Goal: Task Accomplishment & Management: Complete application form

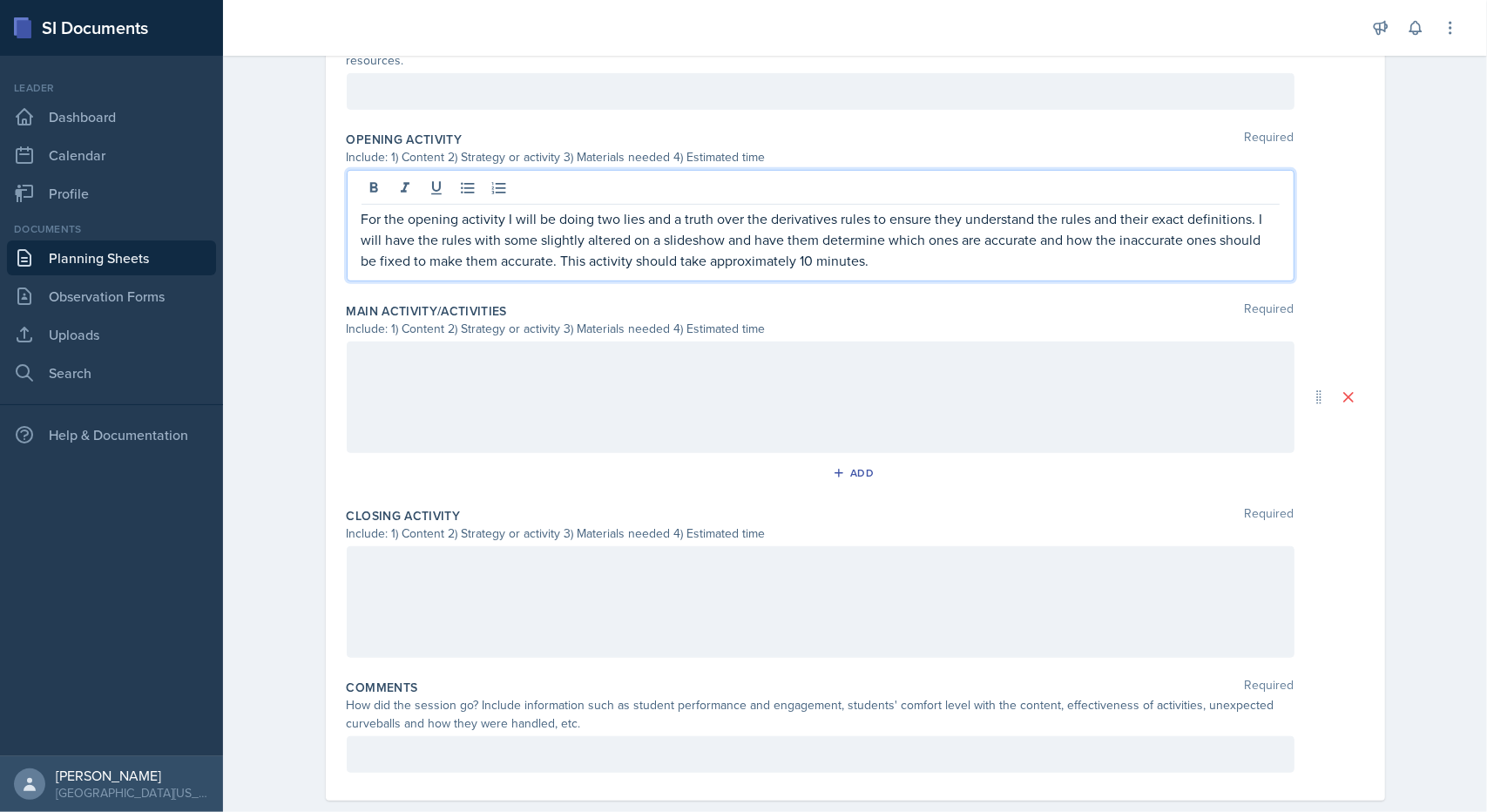
scroll to position [532, 0]
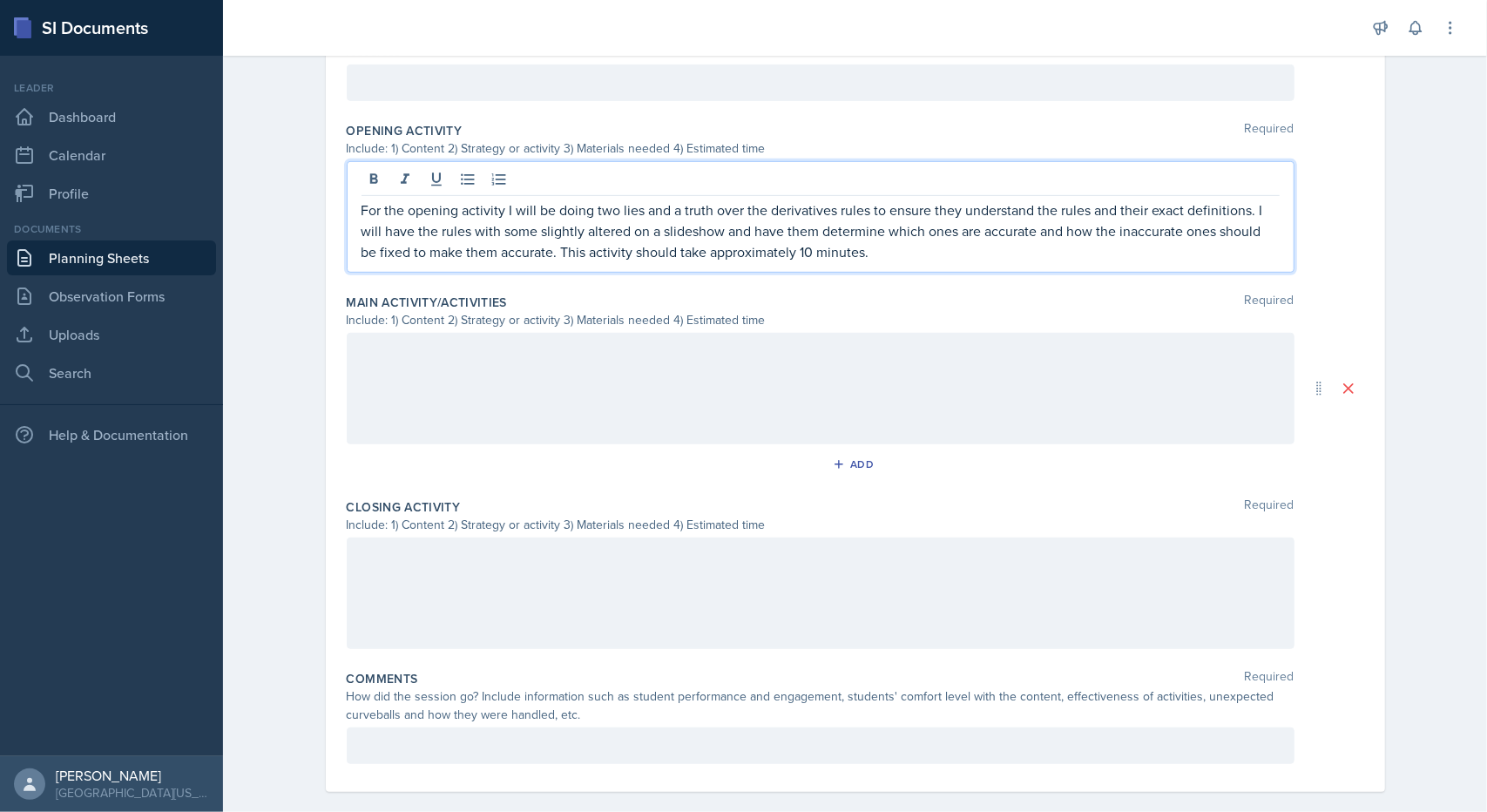
click at [877, 332] on div at bounding box center [820, 388] width 948 height 111
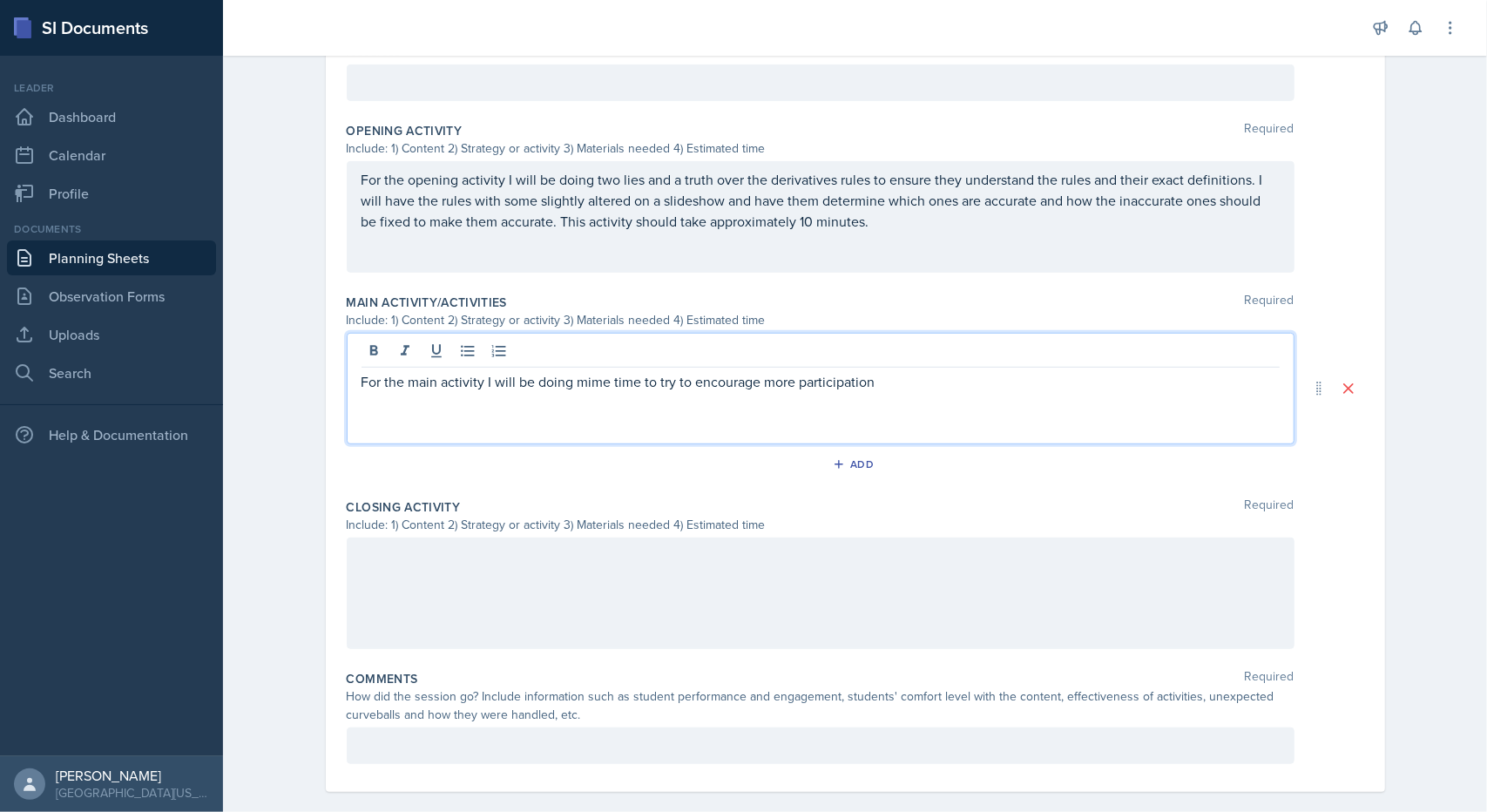
click at [911, 374] on div "For the main activity I will be doing mime time to try to encourage more partic…" at bounding box center [820, 388] width 948 height 111
click at [904, 370] on div "For the main activity I will be doing mime time to try to encourage more partic…" at bounding box center [820, 388] width 948 height 111
click at [902, 371] on p "For the main activity I will be doing mime time to try to encourage more partic…" at bounding box center [820, 382] width 918 height 21
click at [762, 380] on p "For the main activity I will be doing mime time to try to encourage more partic…" at bounding box center [820, 391] width 918 height 41
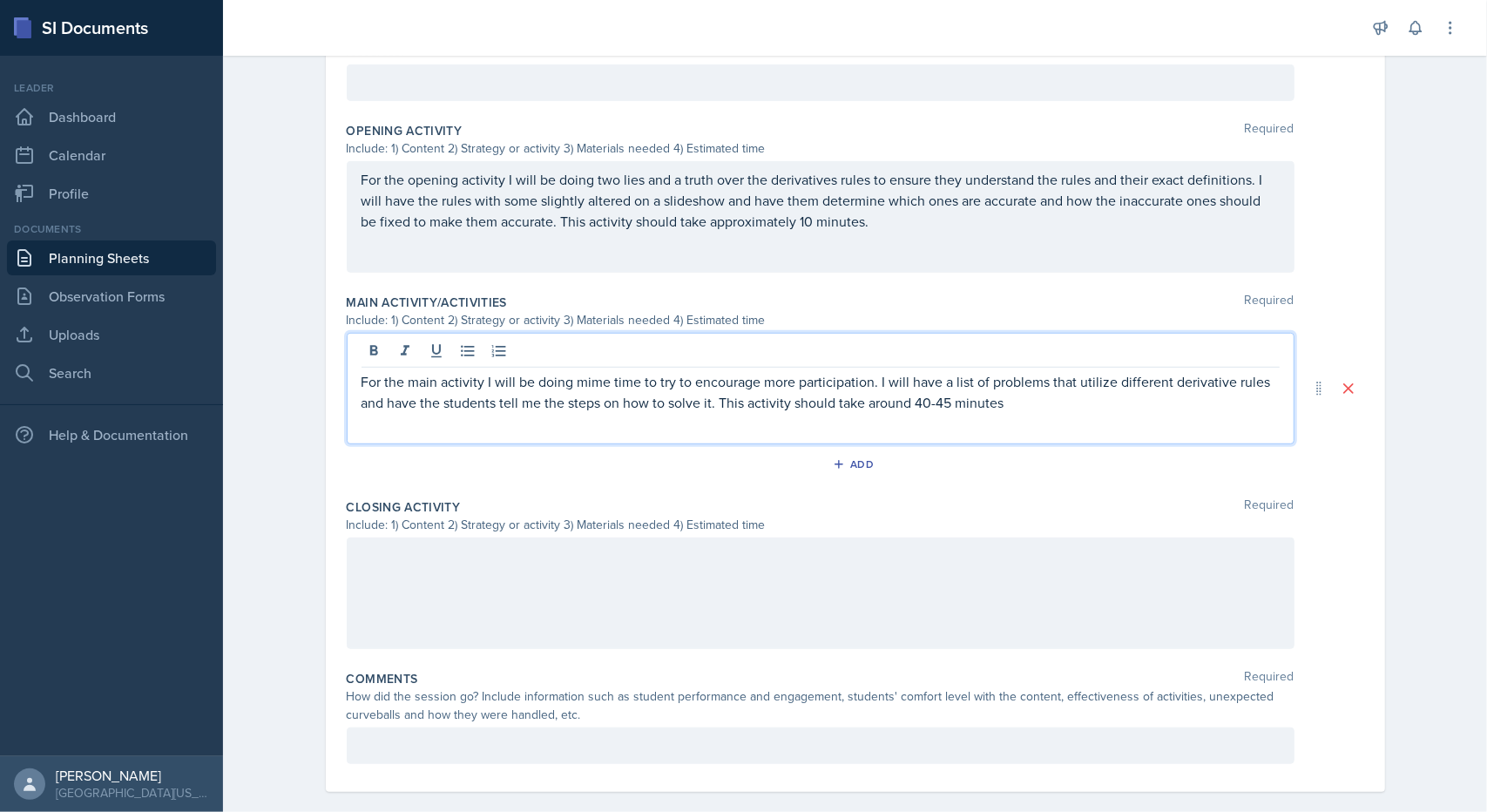
click at [798, 196] on p "For the opening activity I will be doing two lies and a truth over the derivati…" at bounding box center [820, 200] width 918 height 63
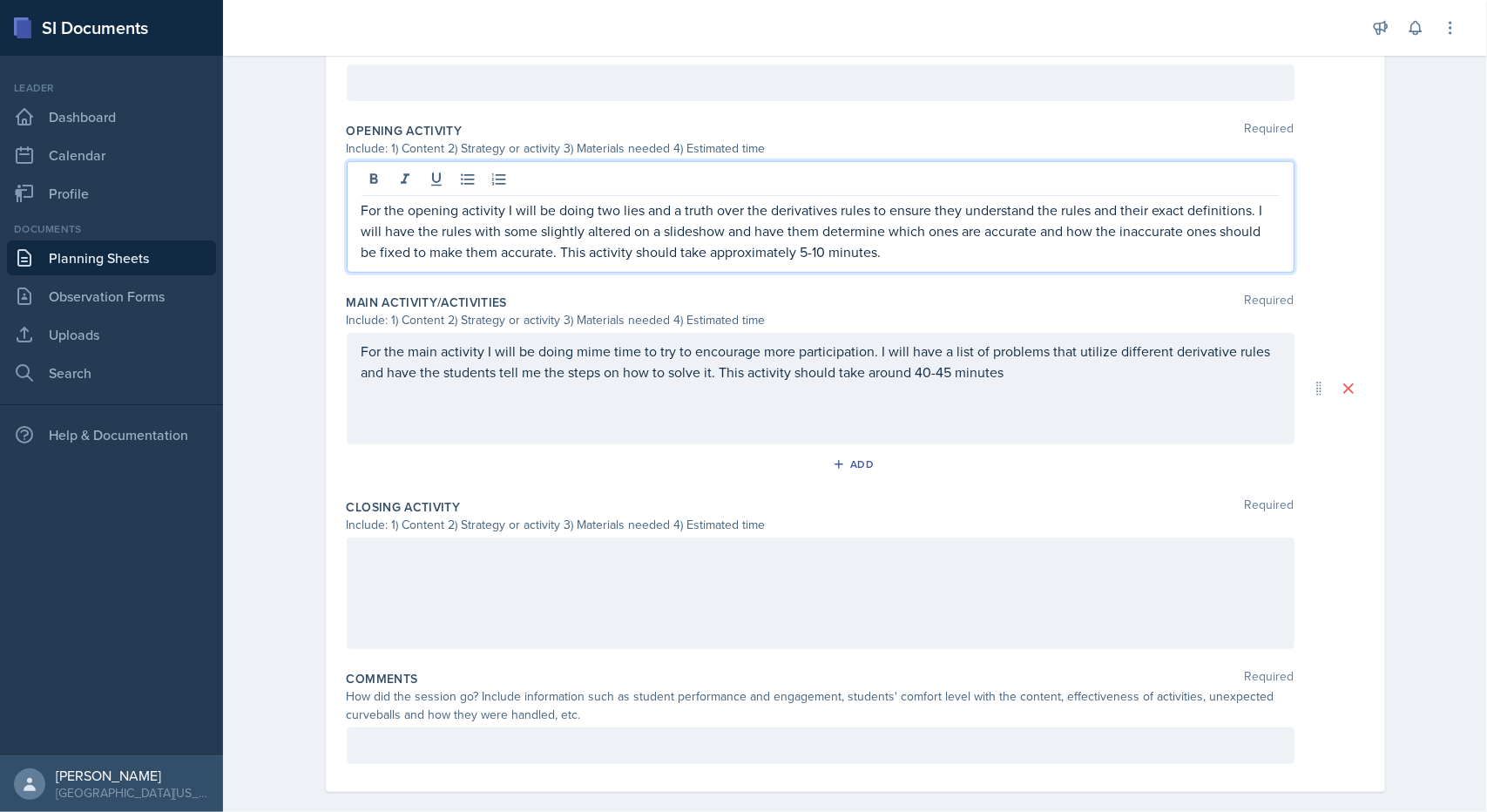
click at [1041, 361] on div "For the main activity I will be doing mime time to try to encourage more partic…" at bounding box center [820, 388] width 948 height 111
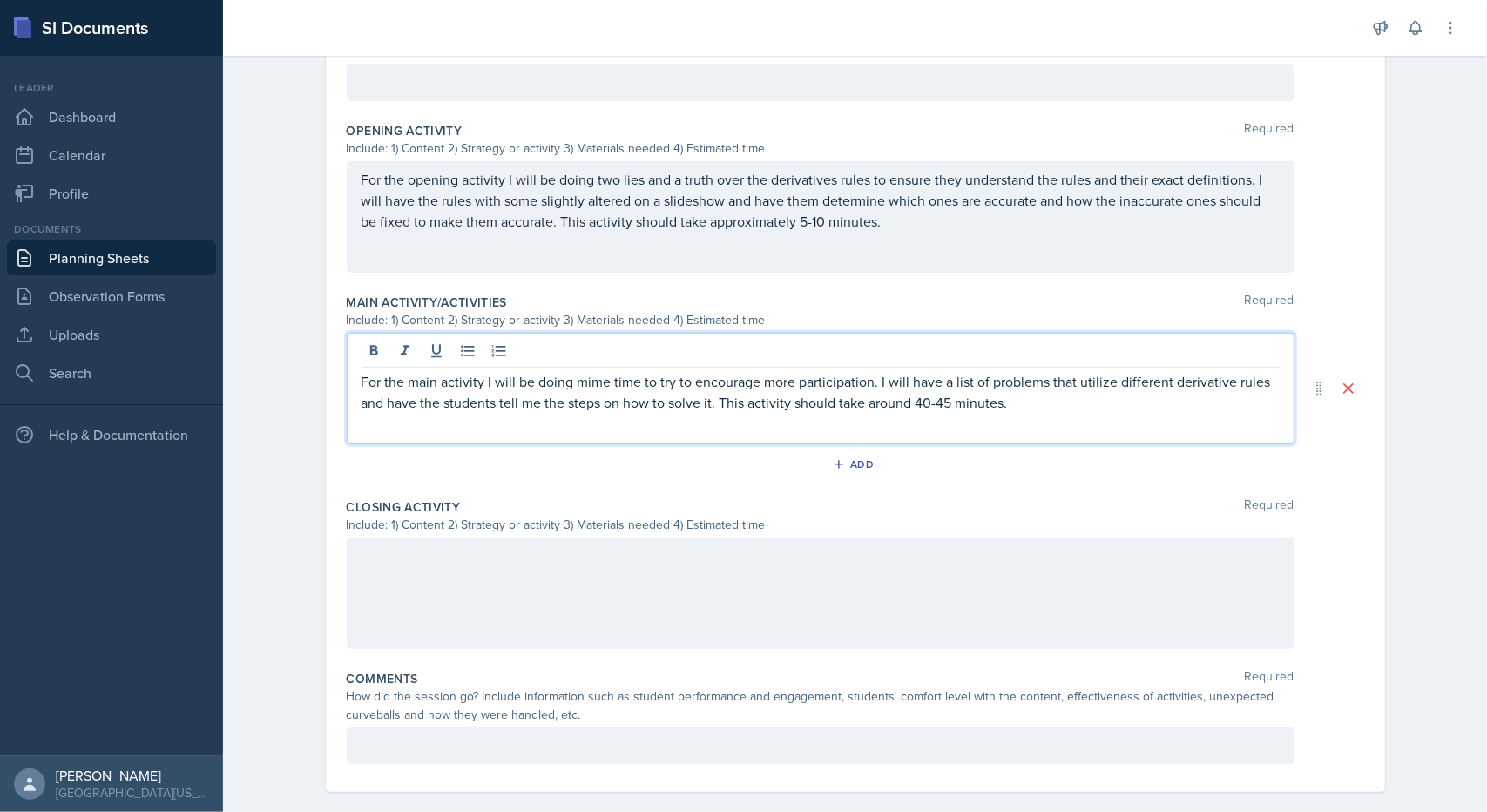
click at [634, 371] on p "For the main activity I will be doing mime time to try to encourage more partic…" at bounding box center [820, 391] width 918 height 41
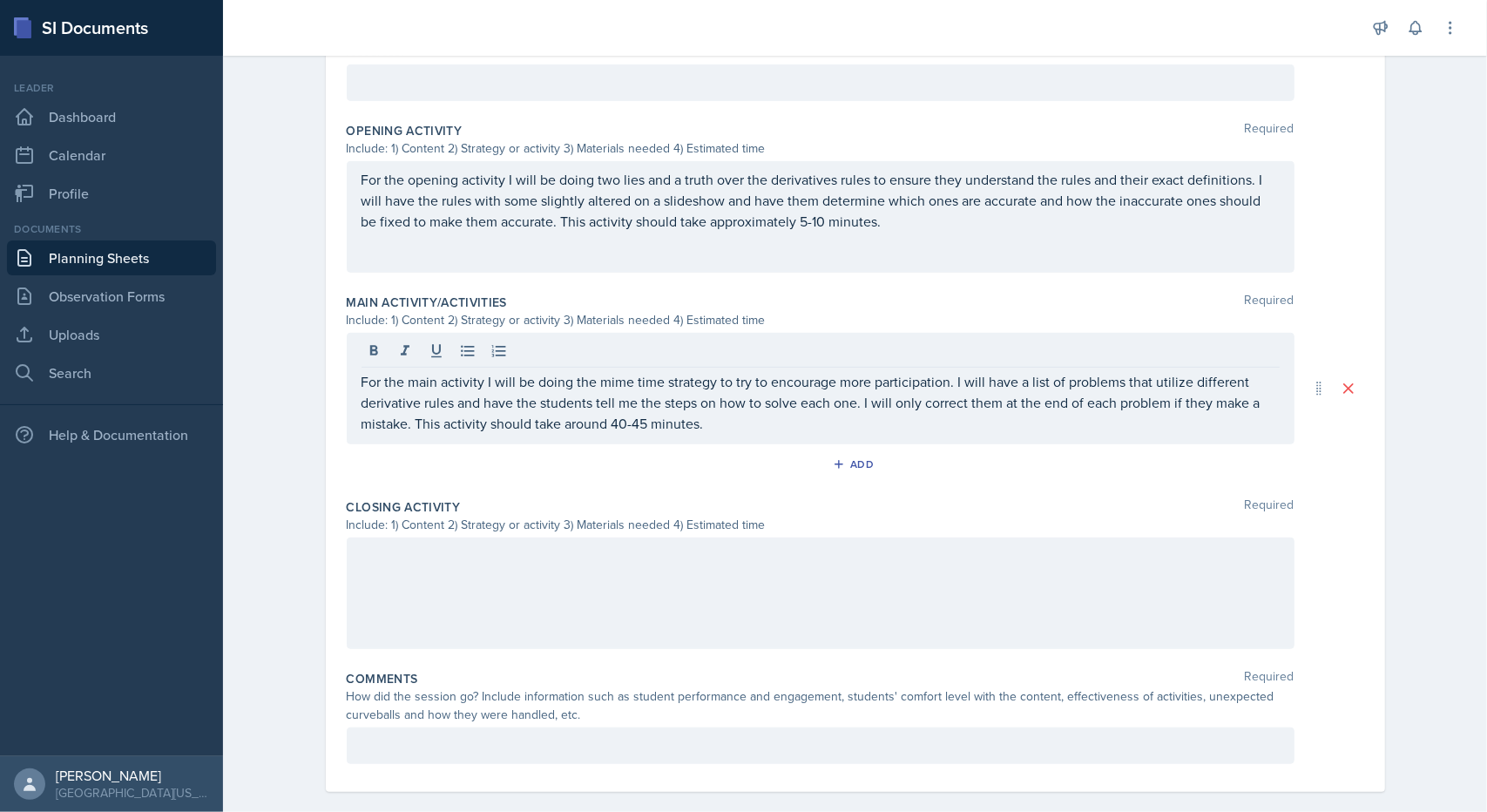
click at [526, 597] on div at bounding box center [820, 593] width 948 height 111
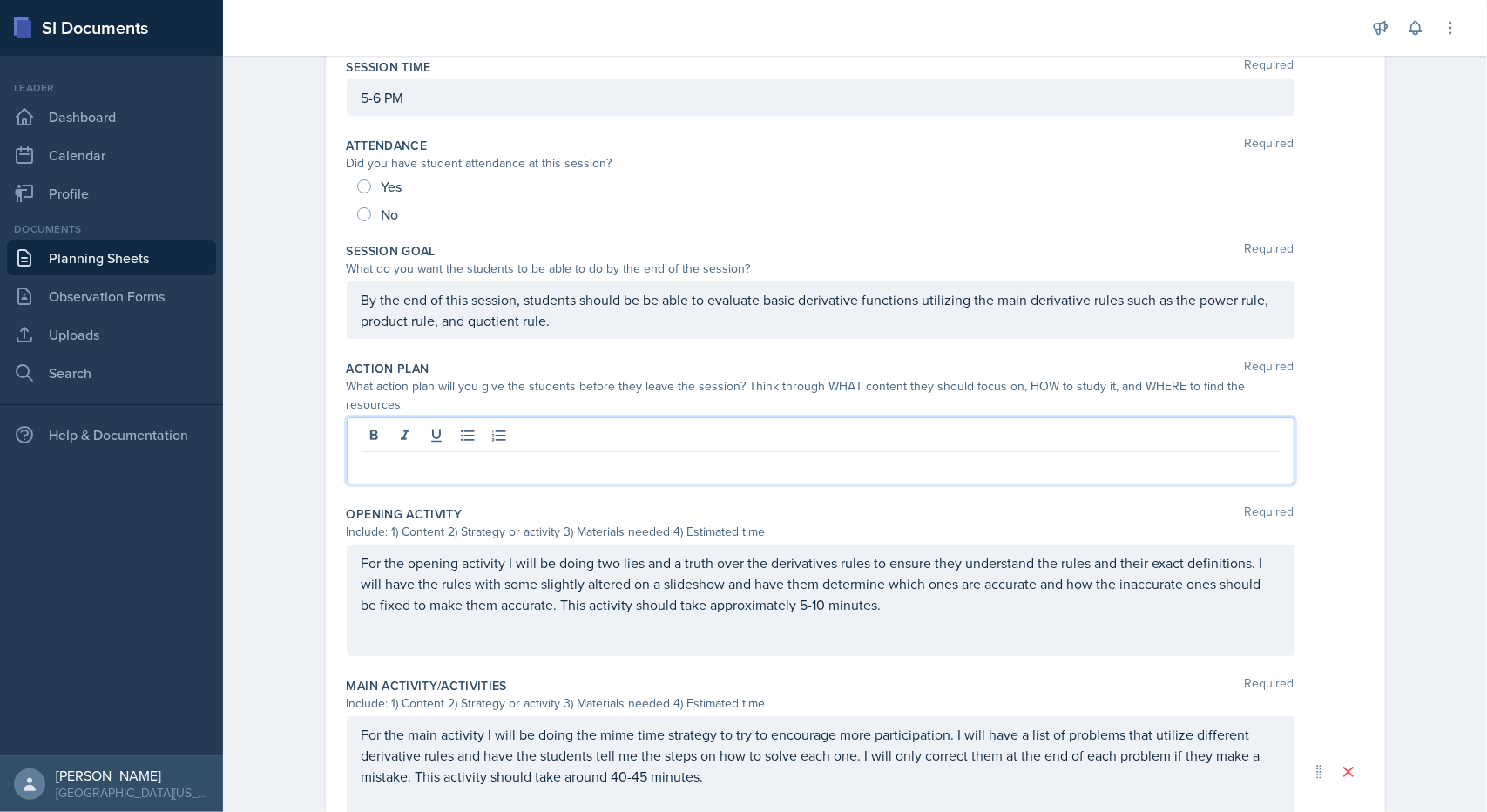
scroll to position [209, 0]
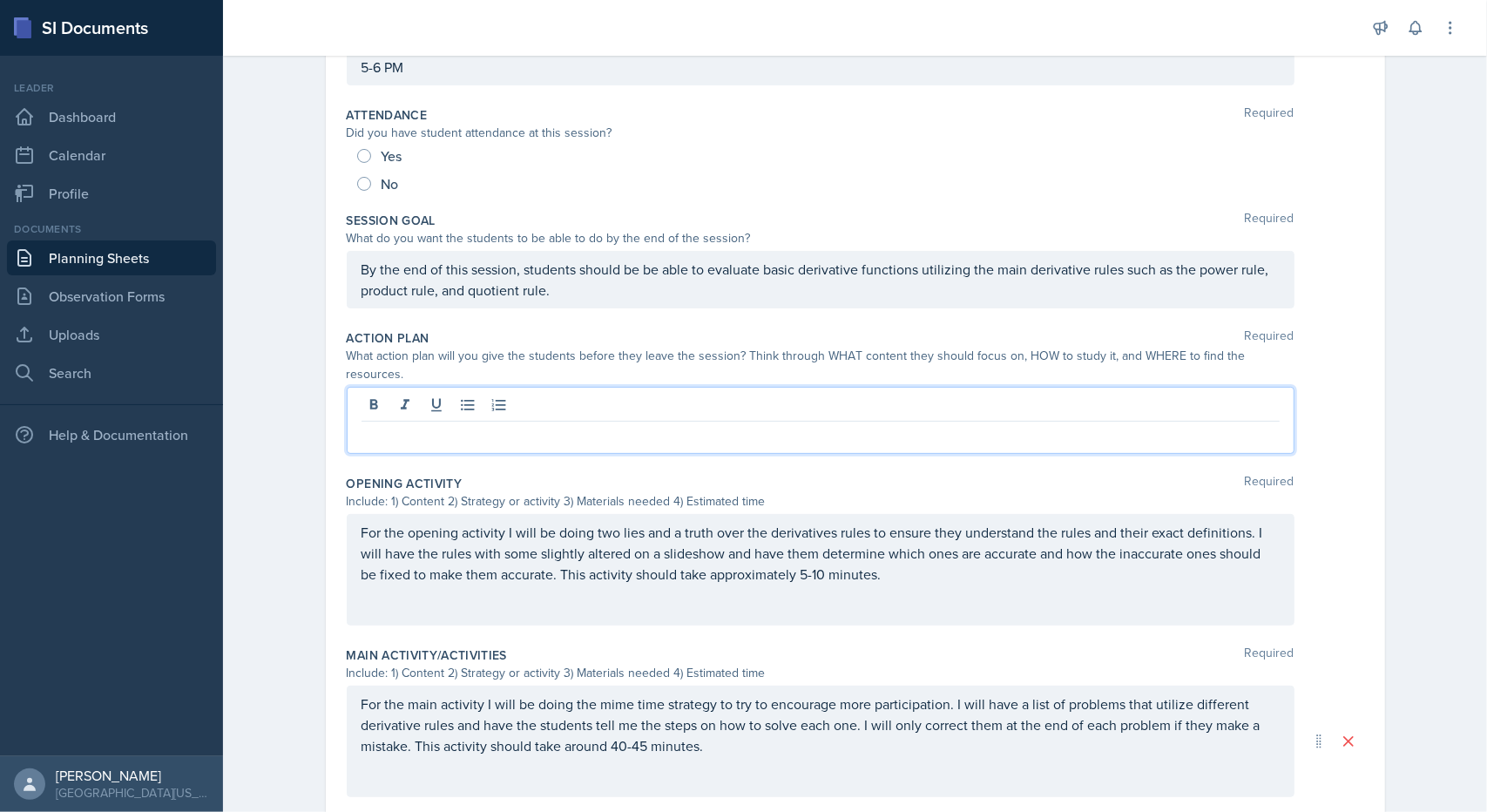
click at [456, 425] on p at bounding box center [820, 436] width 918 height 21
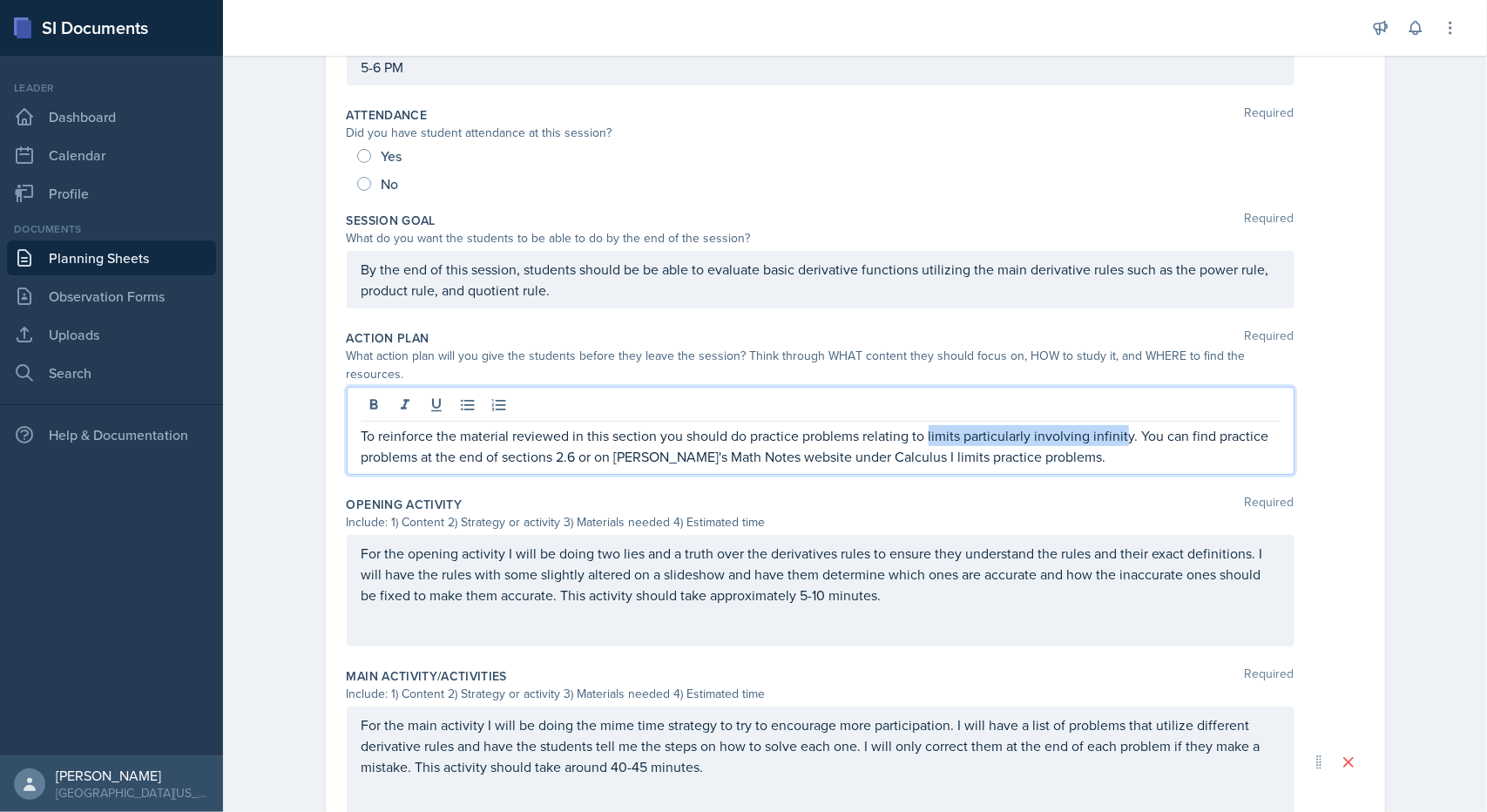
drag, startPoint x: 920, startPoint y: 414, endPoint x: 1117, endPoint y: 415, distance: 197.0
click at [1117, 425] on p "To reinforce the material reviewed in this section you should do practice probl…" at bounding box center [820, 445] width 918 height 41
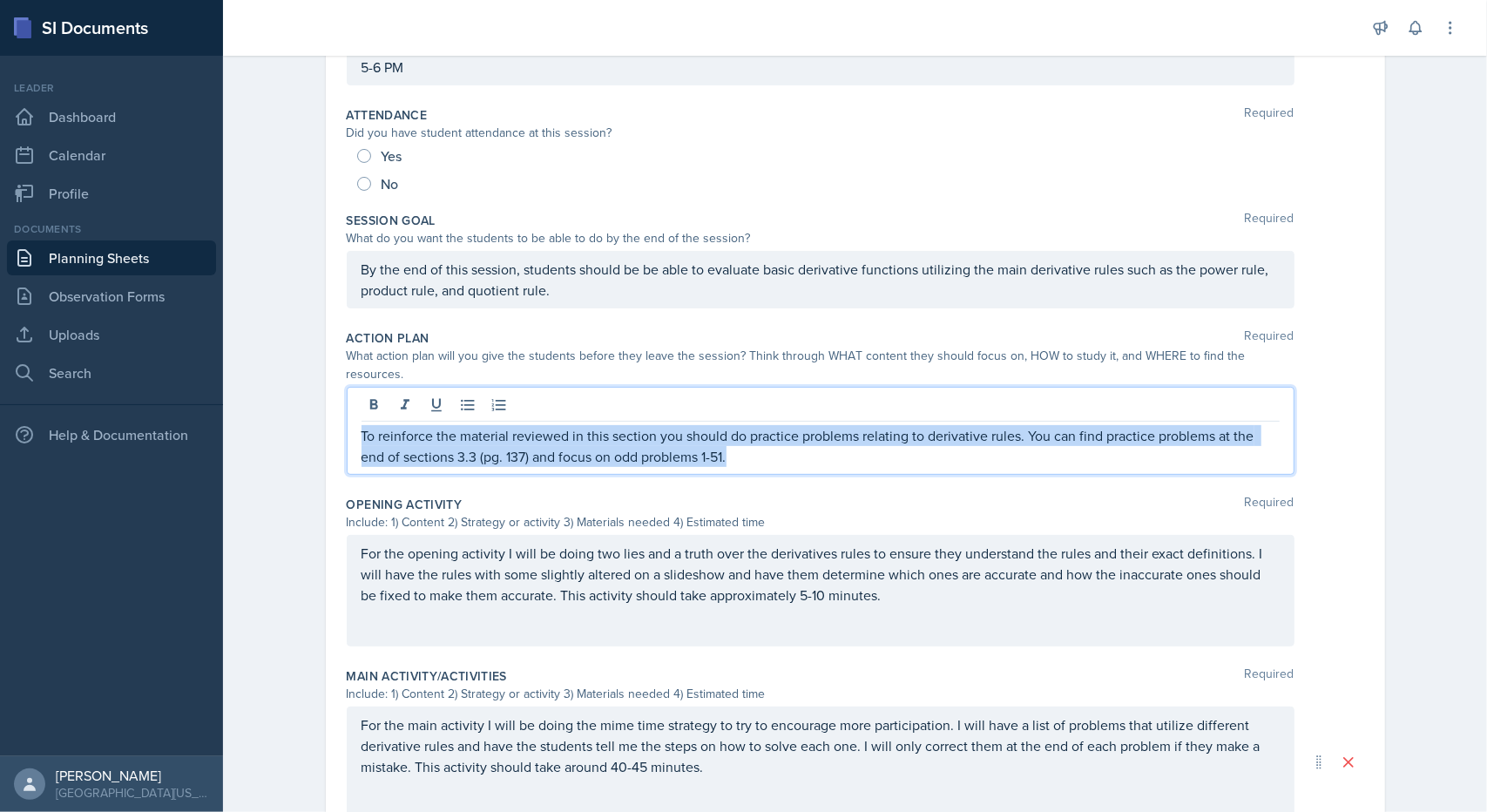
copy p "To reinforce the material reviewed in this section you should do practice probl…"
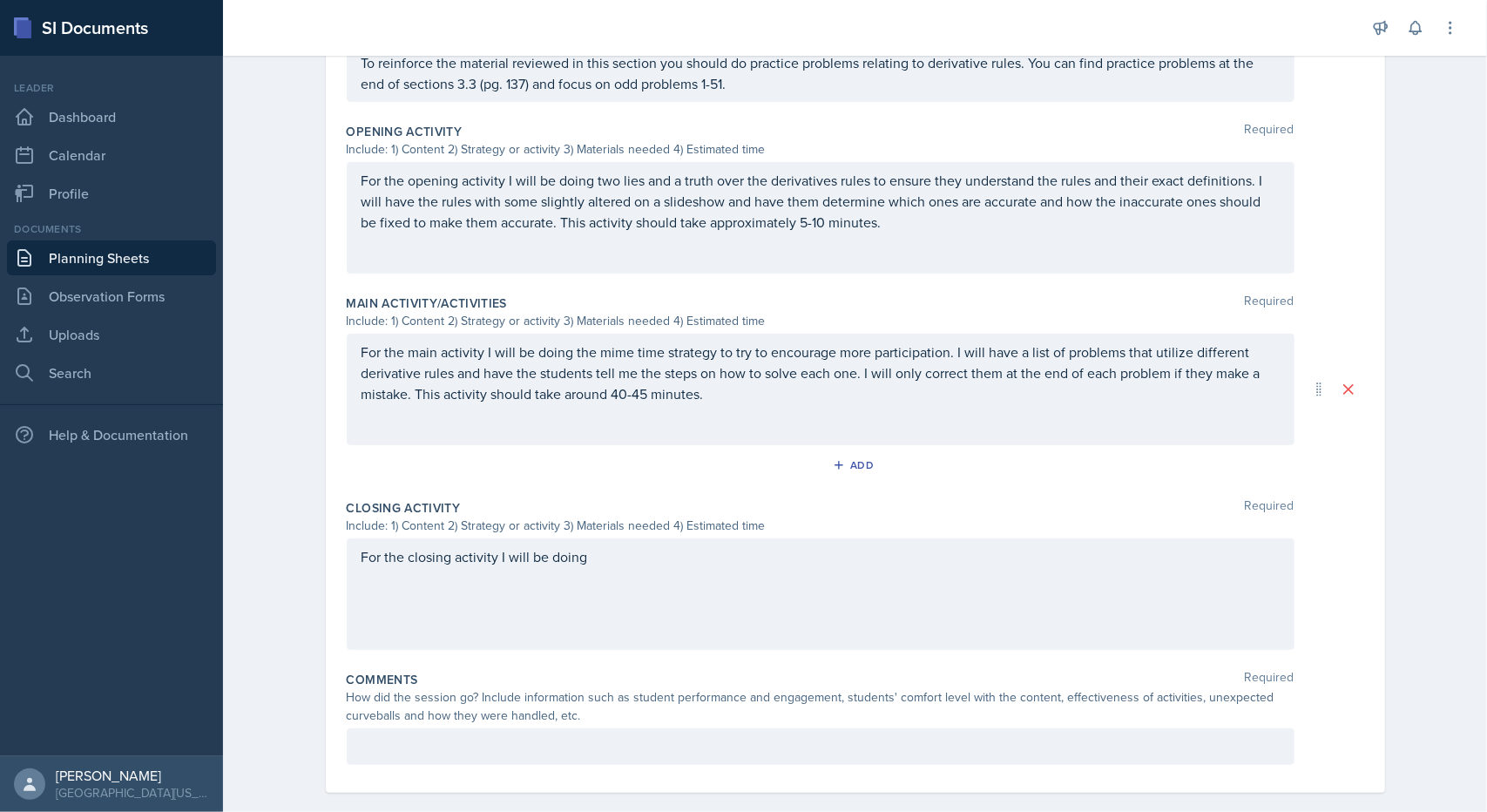
click at [605, 595] on div "For the closing activity I will be doing" at bounding box center [820, 594] width 948 height 111
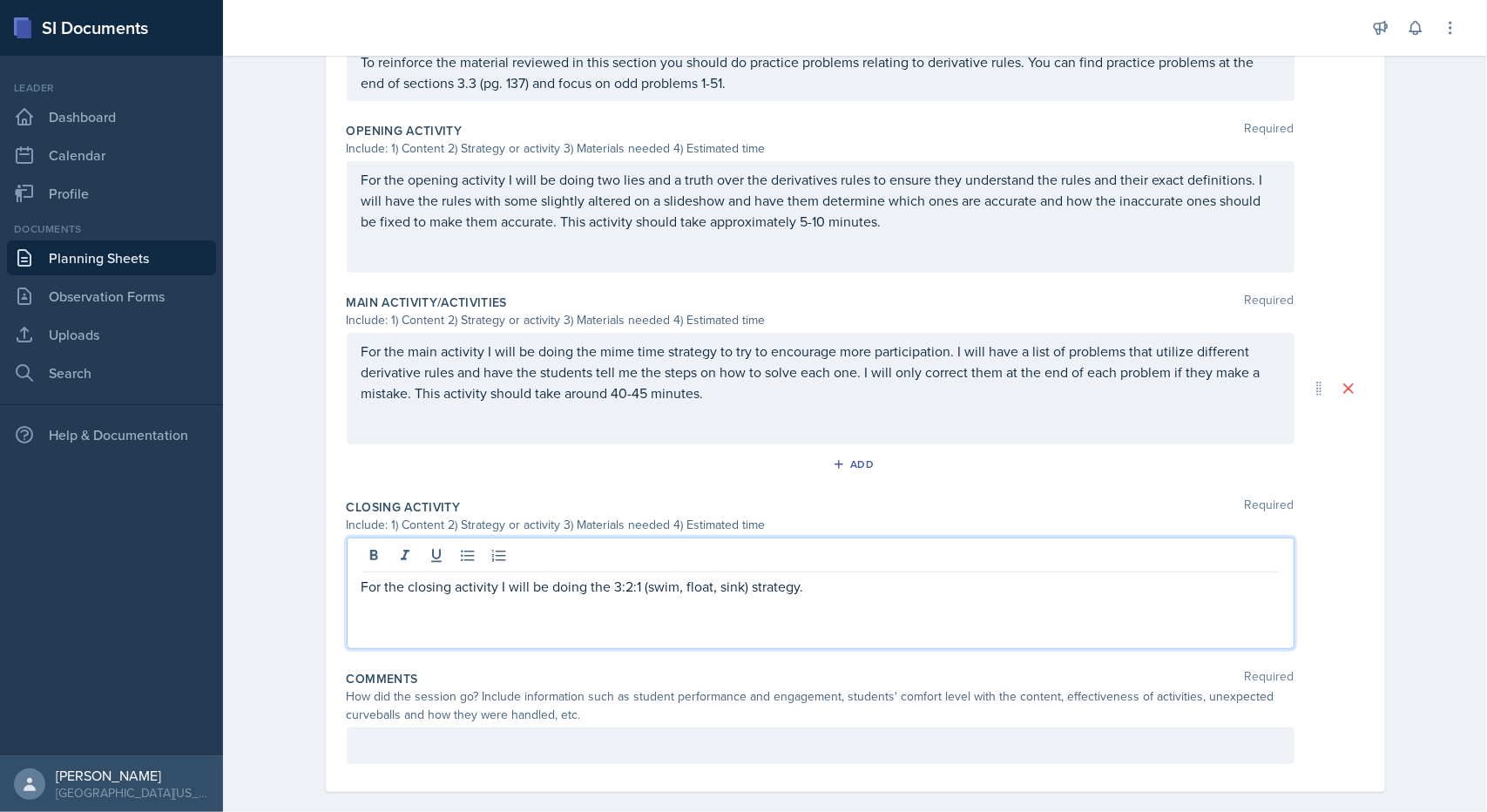
click at [851, 576] on p "For the closing activity I will be doing the 3:2:1 (swim, float, sink) strategy." at bounding box center [820, 586] width 918 height 21
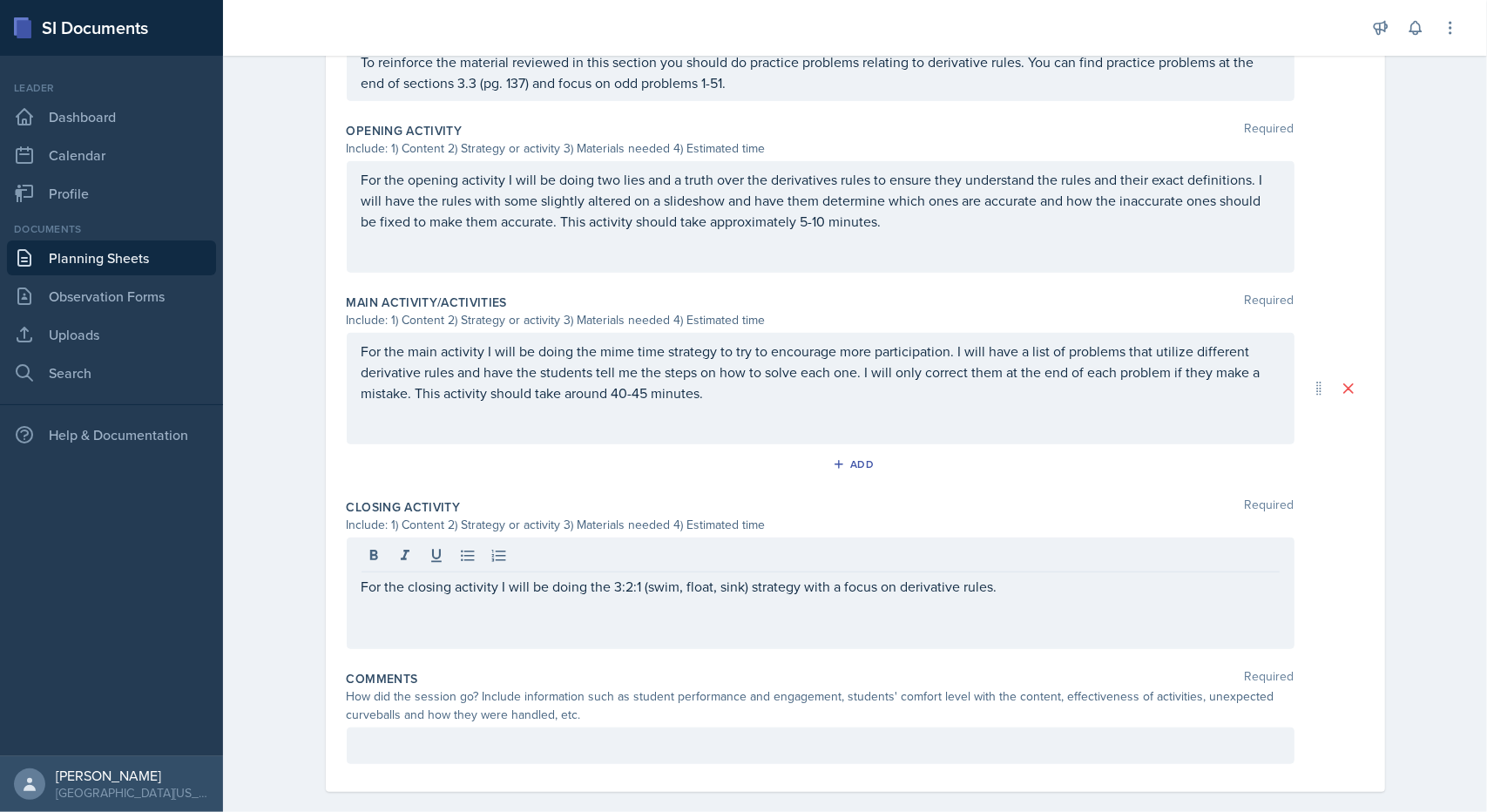
click at [1018, 574] on div "For the closing activity I will be doing the 3:2:1 (swim, float, sink) strategy…" at bounding box center [820, 593] width 948 height 111
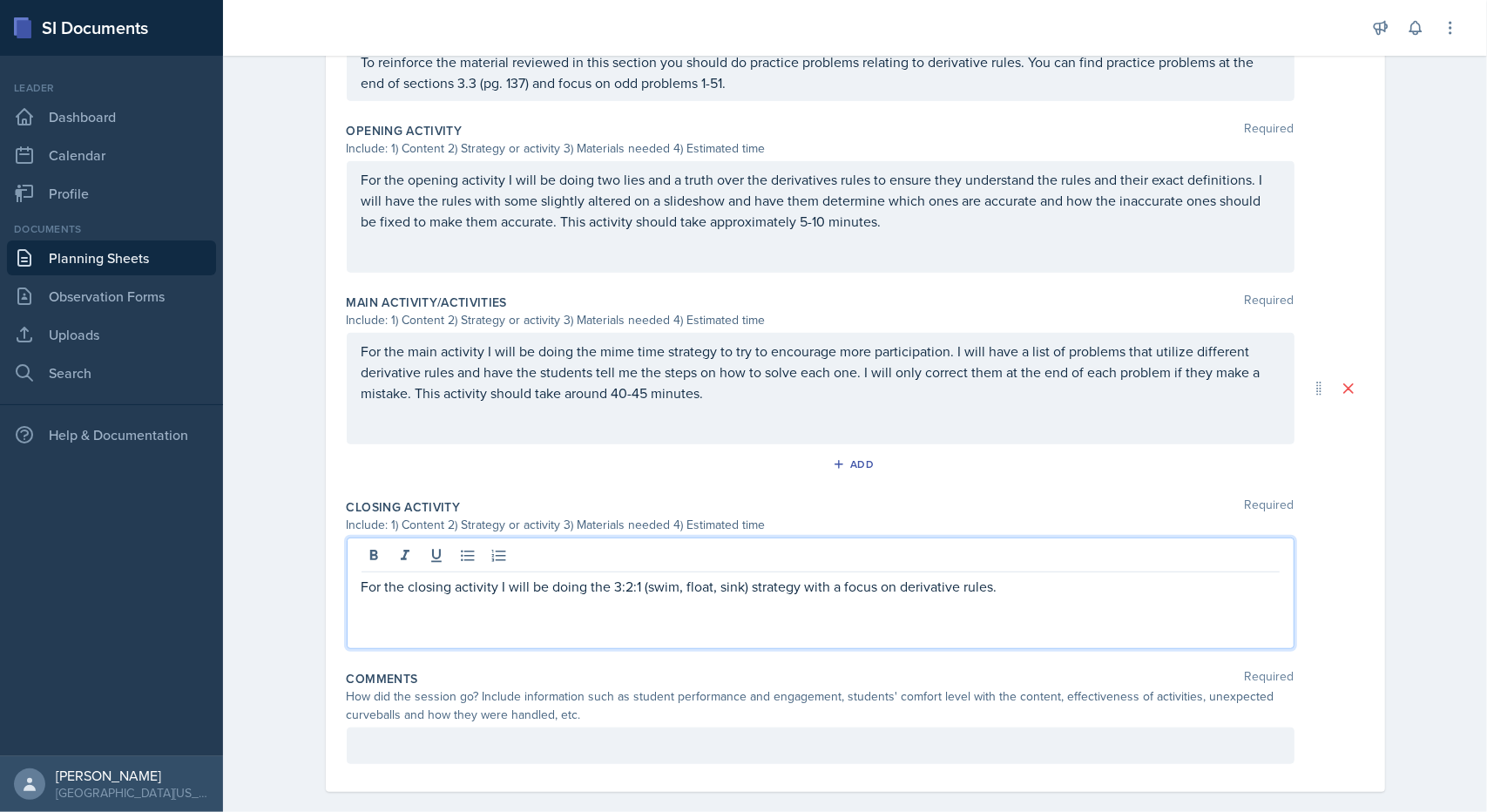
click at [1012, 576] on p "For the closing activity I will be doing the 3:2:1 (swim, float, sink) strategy…" at bounding box center [820, 586] width 918 height 21
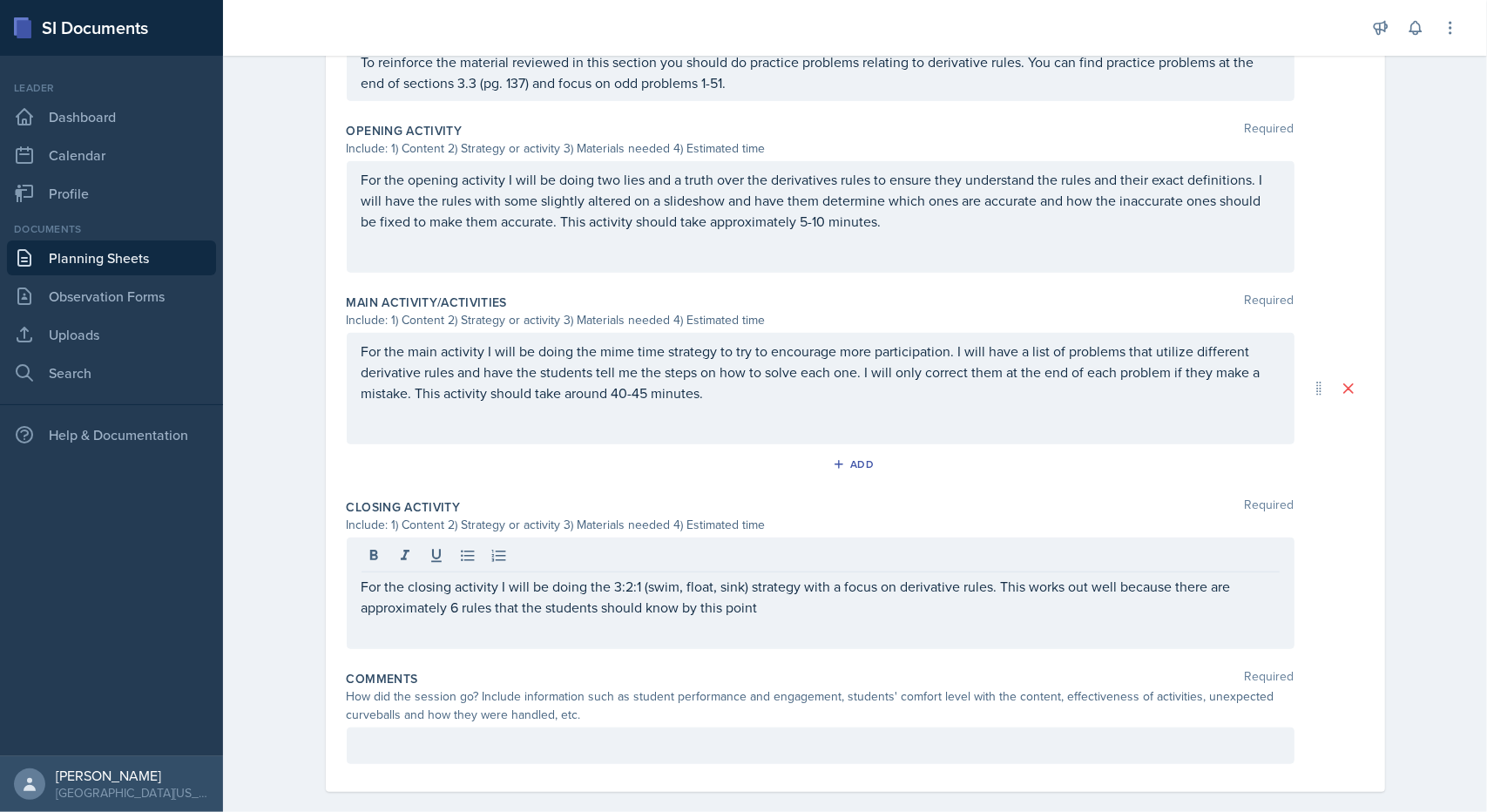
click at [930, 600] on div "For the closing activity I will be doing the 3:2:1 (swim, float, sink) strategy…" at bounding box center [820, 593] width 948 height 111
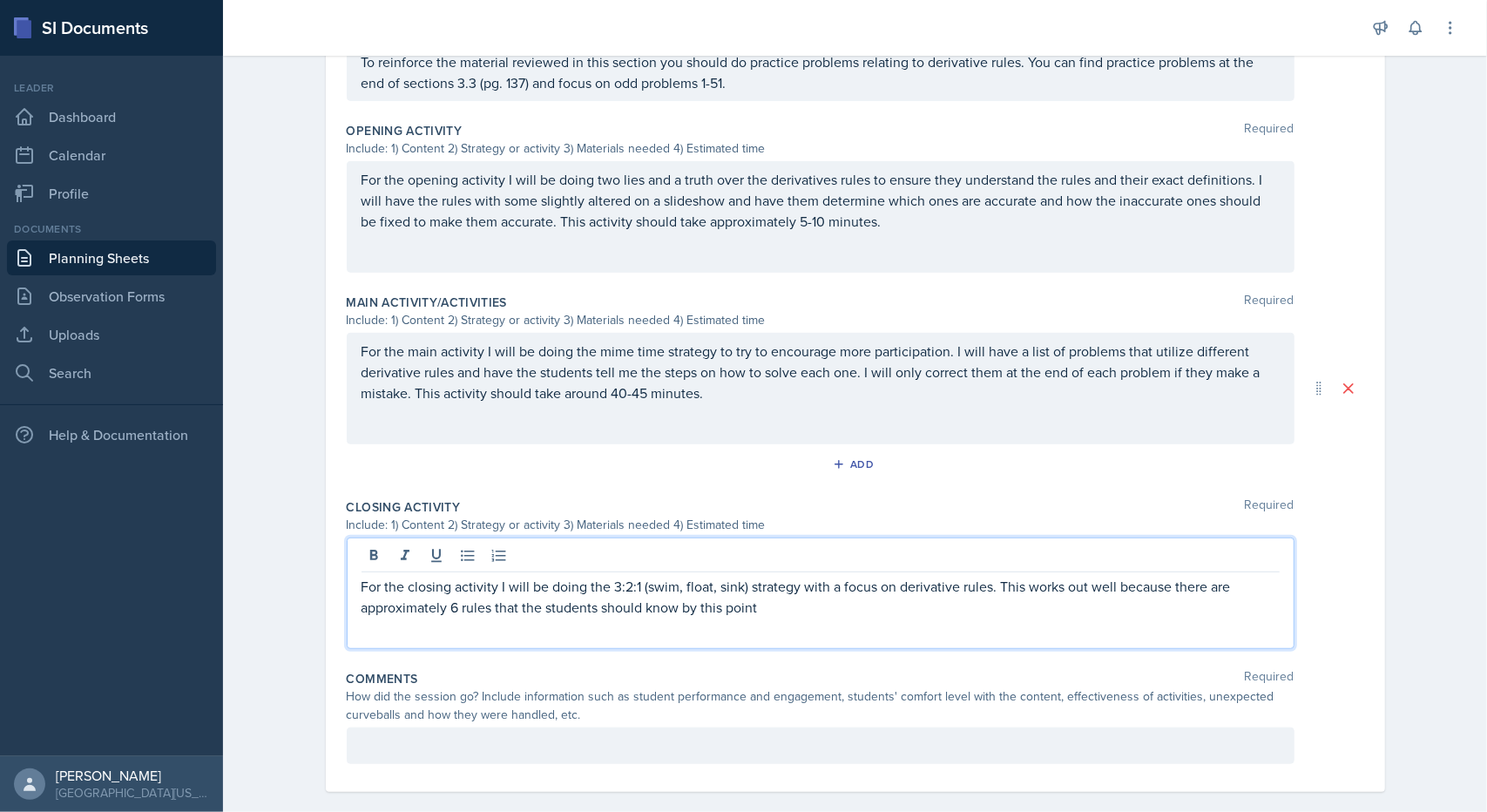
click at [900, 591] on p "For the closing activity I will be doing the 3:2:1 (swim, float, sink) strategy…" at bounding box center [820, 596] width 918 height 41
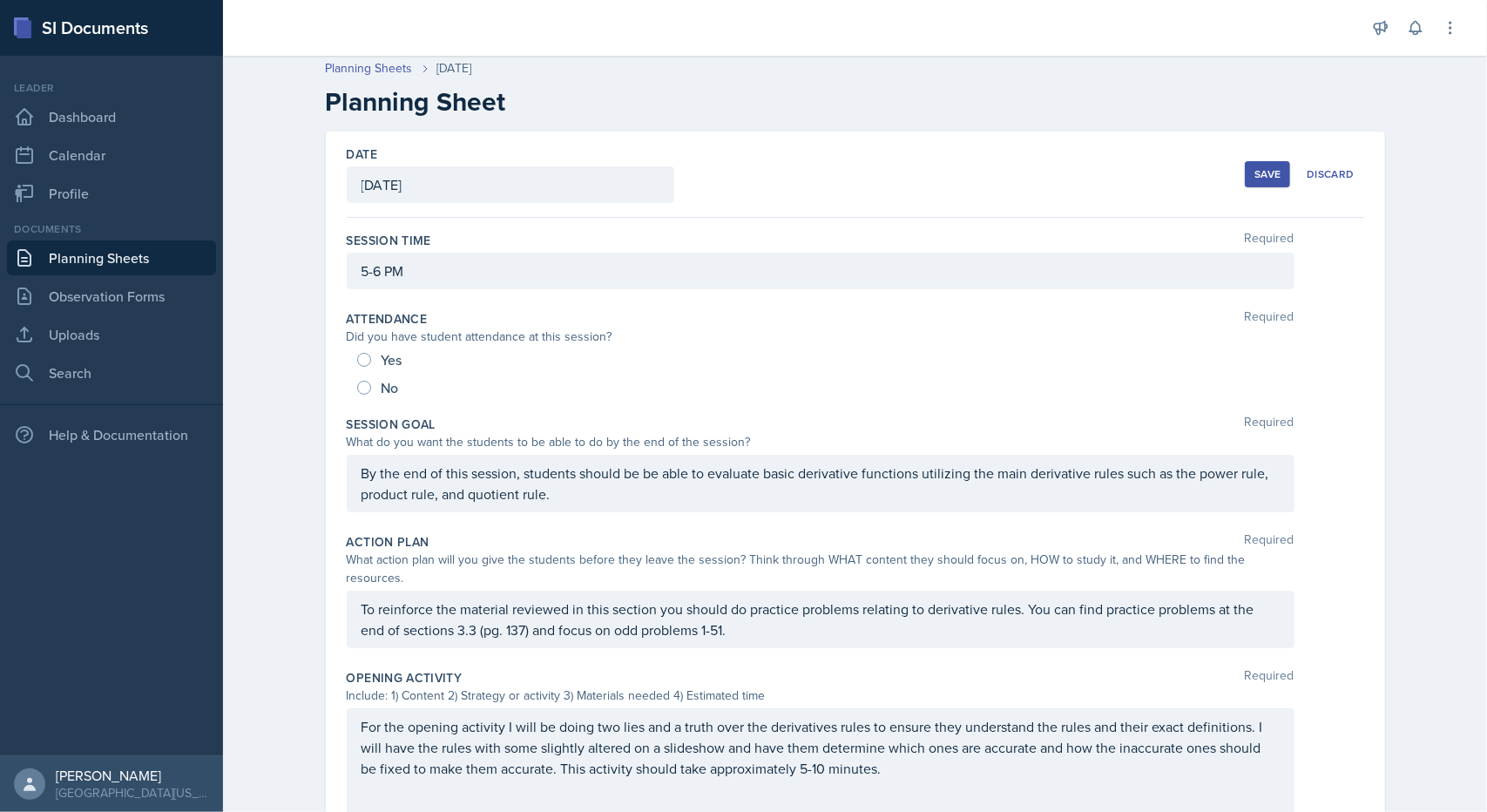
scroll to position [0, 0]
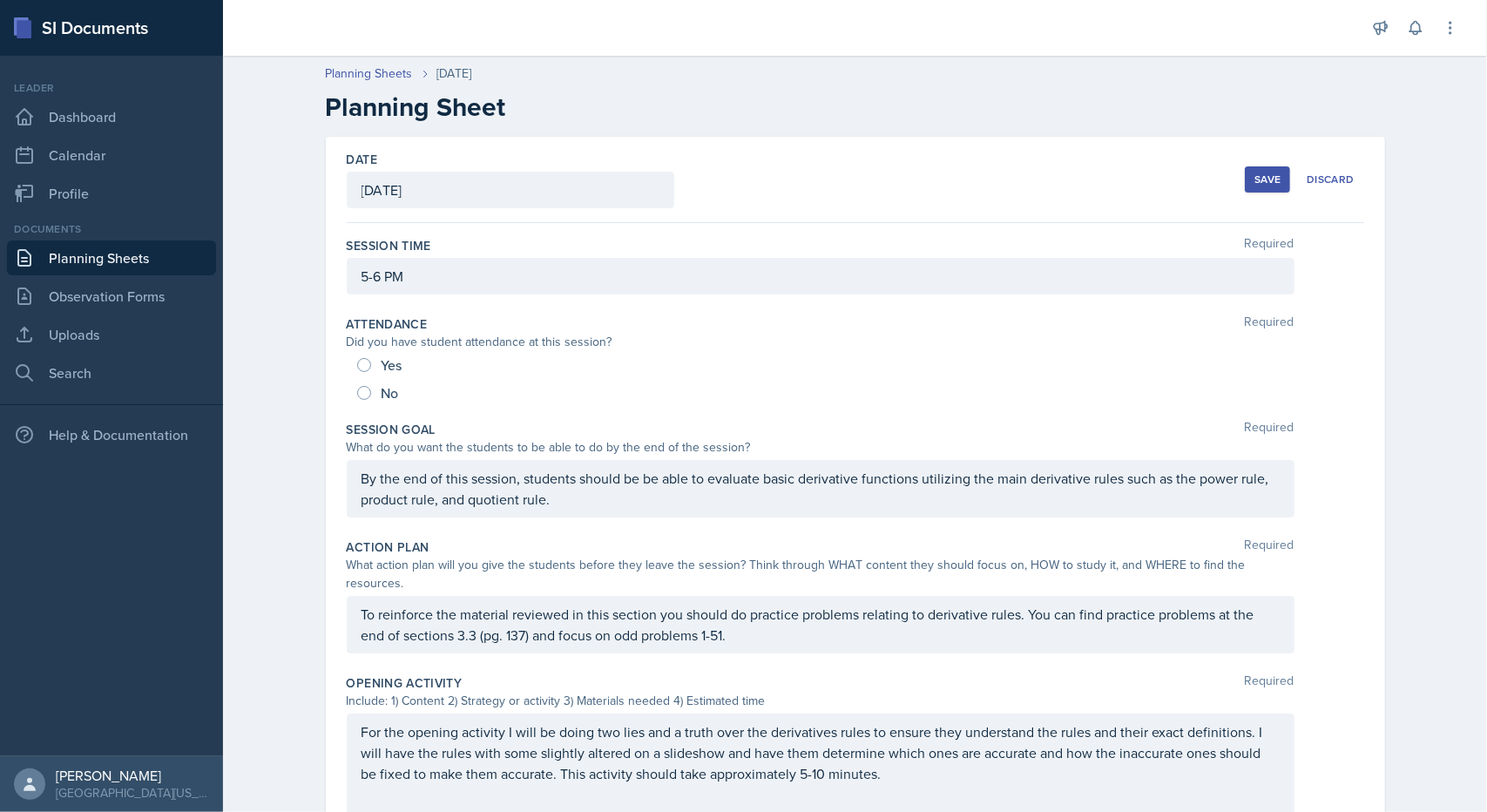
click at [1246, 168] on button "Save" at bounding box center [1267, 180] width 45 height 26
